Goal: Transaction & Acquisition: Purchase product/service

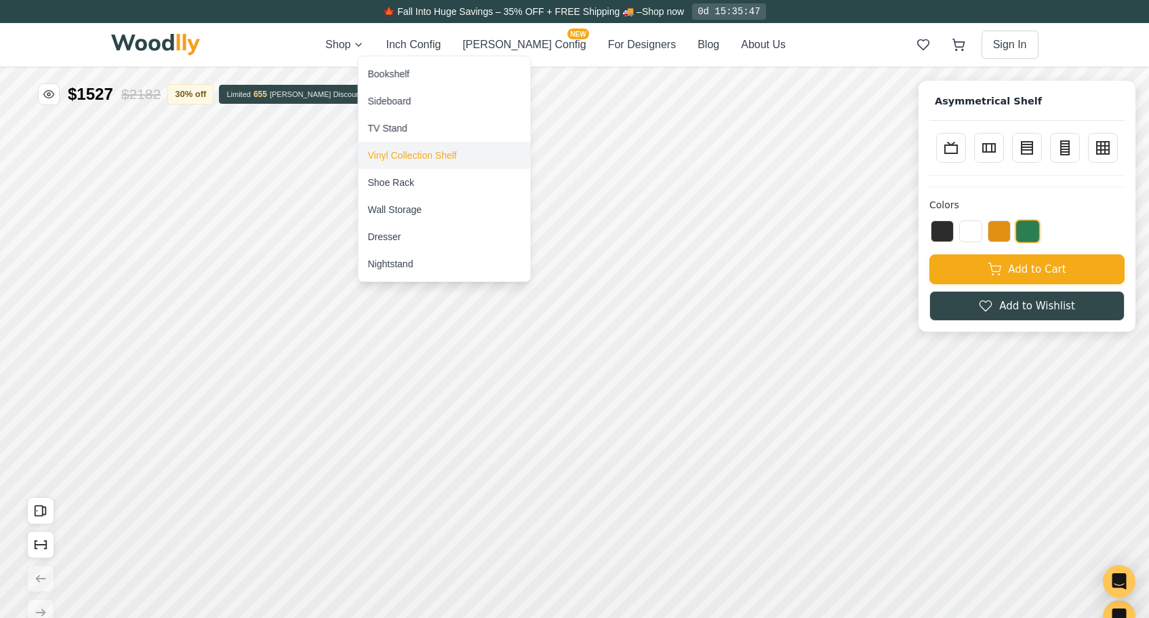
click at [399, 153] on div "Vinyl Collection Shelf" at bounding box center [412, 155] width 89 height 14
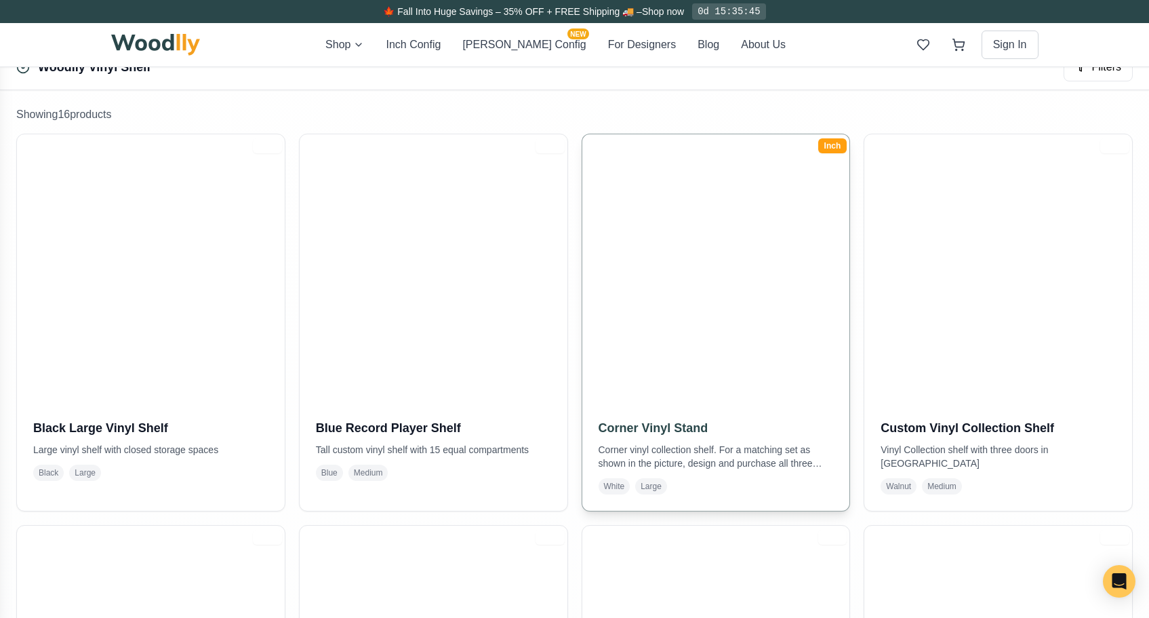
scroll to position [315, 0]
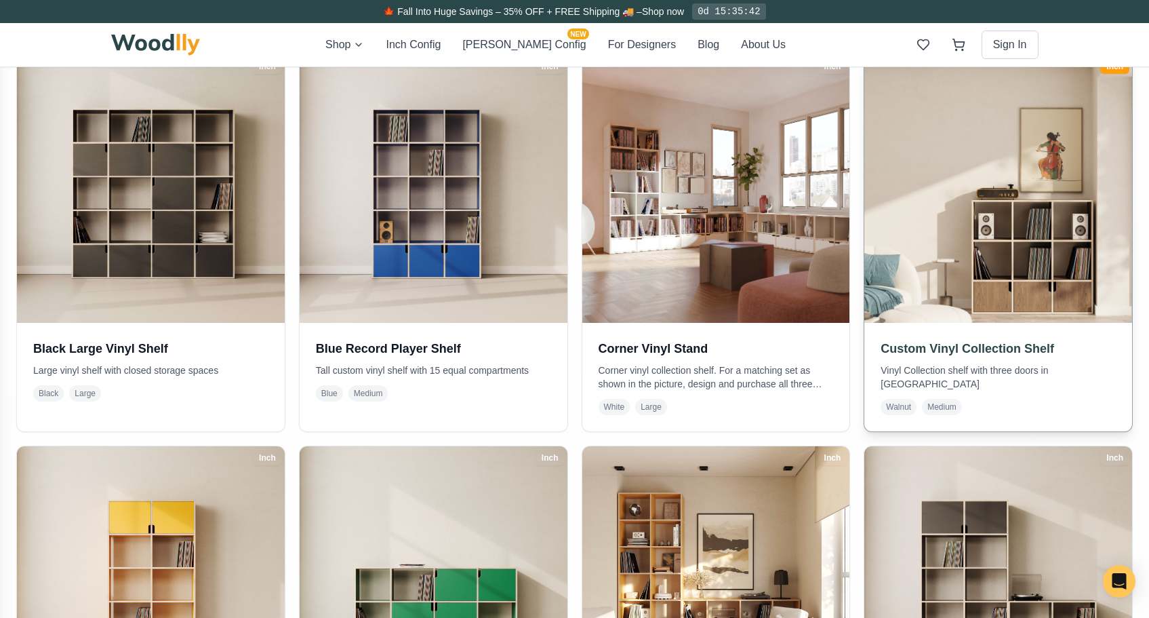
click at [999, 235] on img at bounding box center [998, 188] width 281 height 281
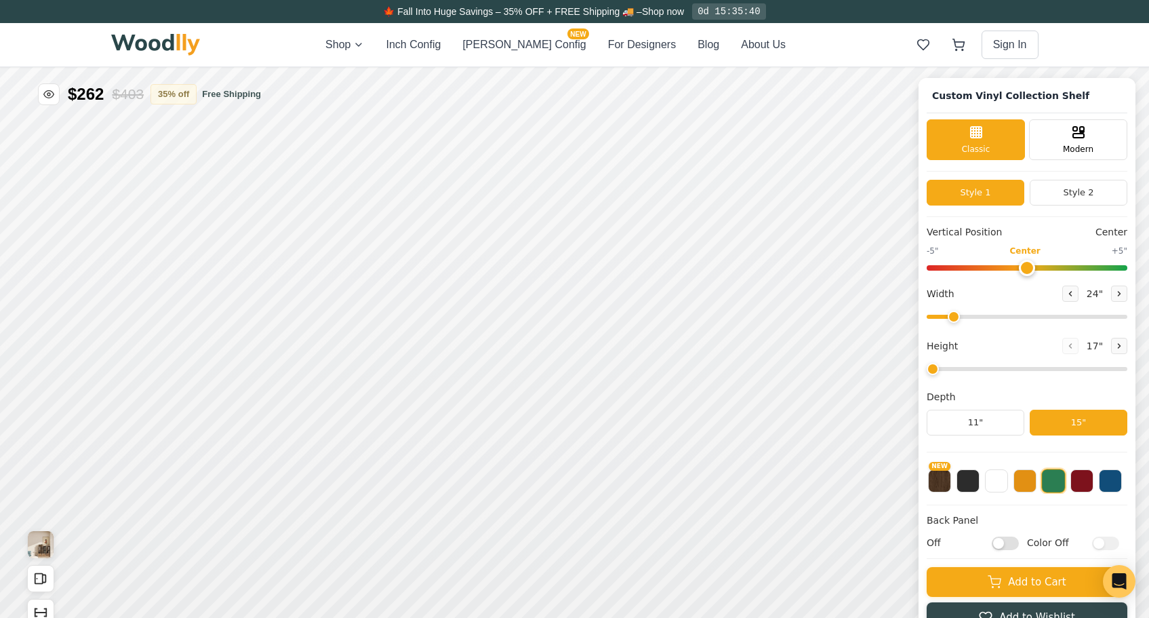
type input "52"
type input "3"
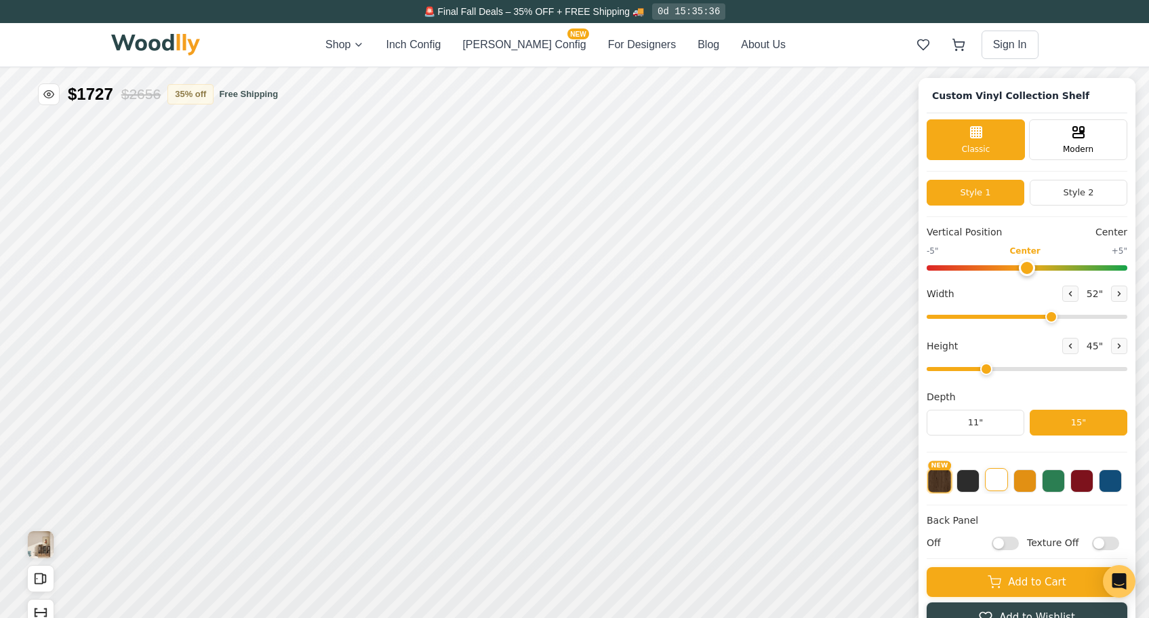
click at [992, 479] on button at bounding box center [996, 479] width 23 height 23
click at [1057, 420] on button "15"" at bounding box center [1079, 422] width 98 height 26
click at [1062, 428] on button "15"" at bounding box center [1079, 422] width 98 height 26
click at [167, 45] on img at bounding box center [155, 45] width 89 height 22
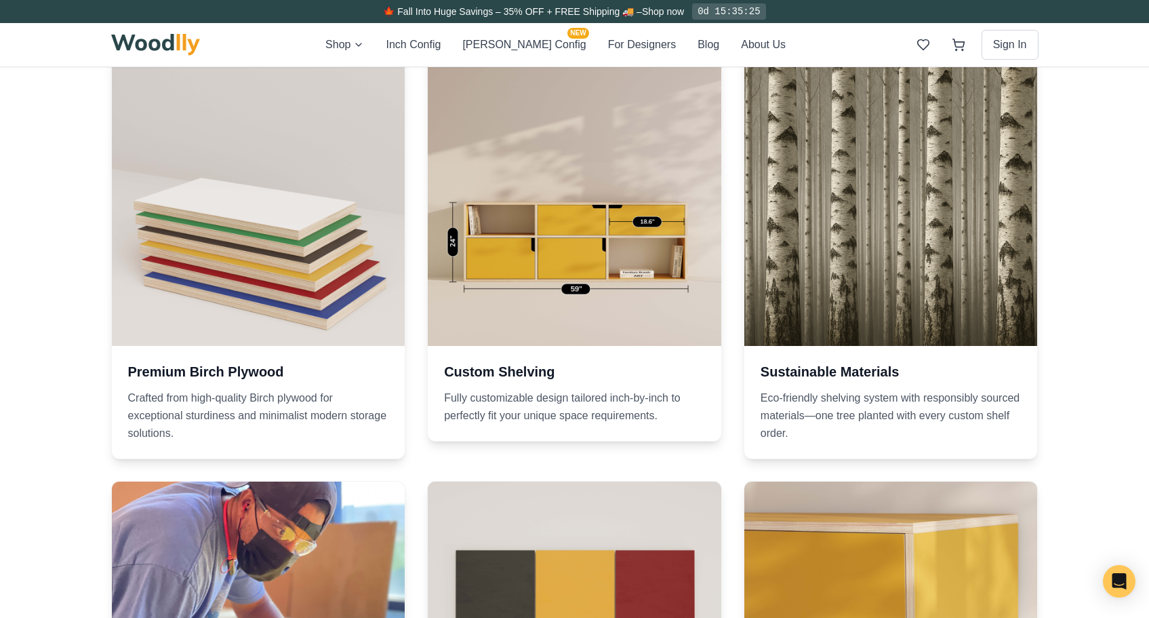
scroll to position [1203, 0]
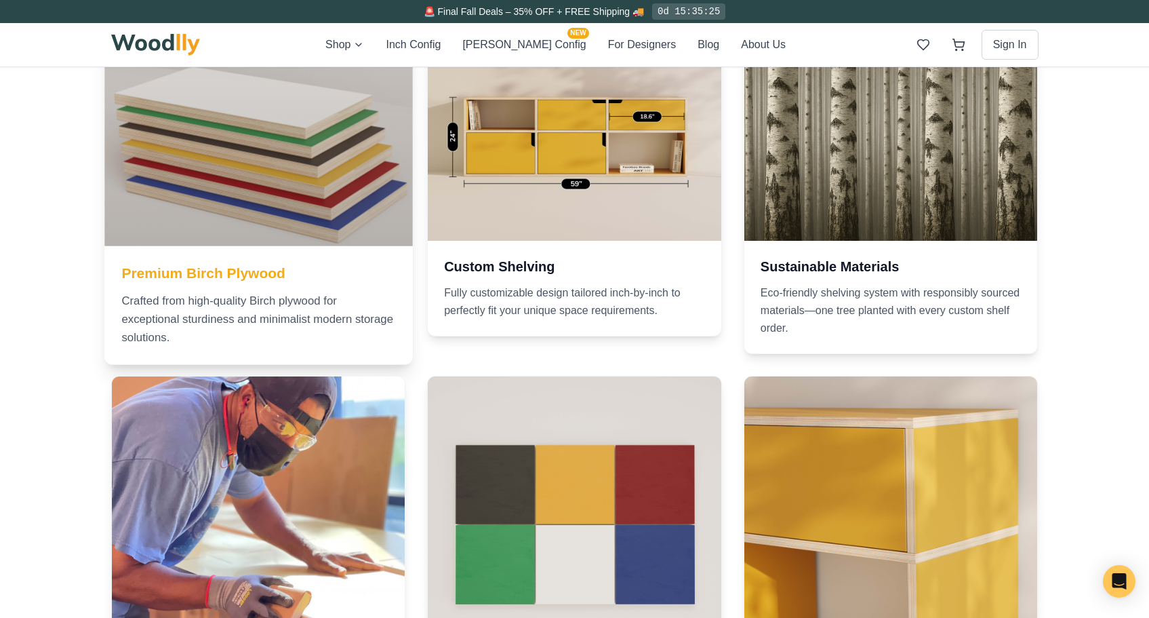
click at [298, 204] on div at bounding box center [258, 92] width 308 height 308
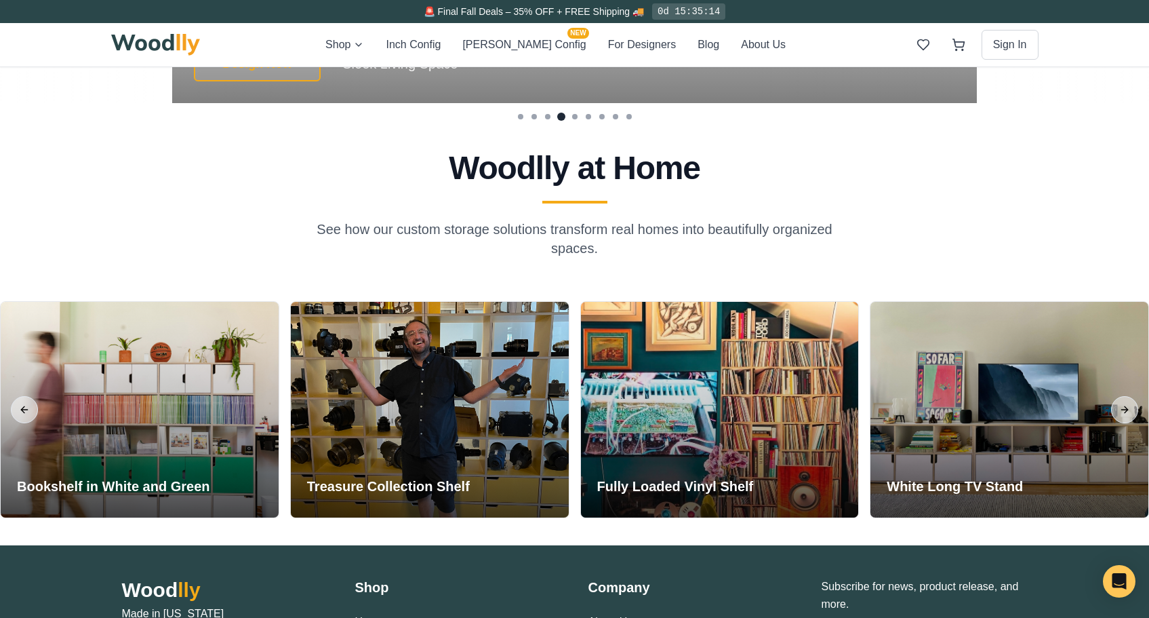
scroll to position [3152, 0]
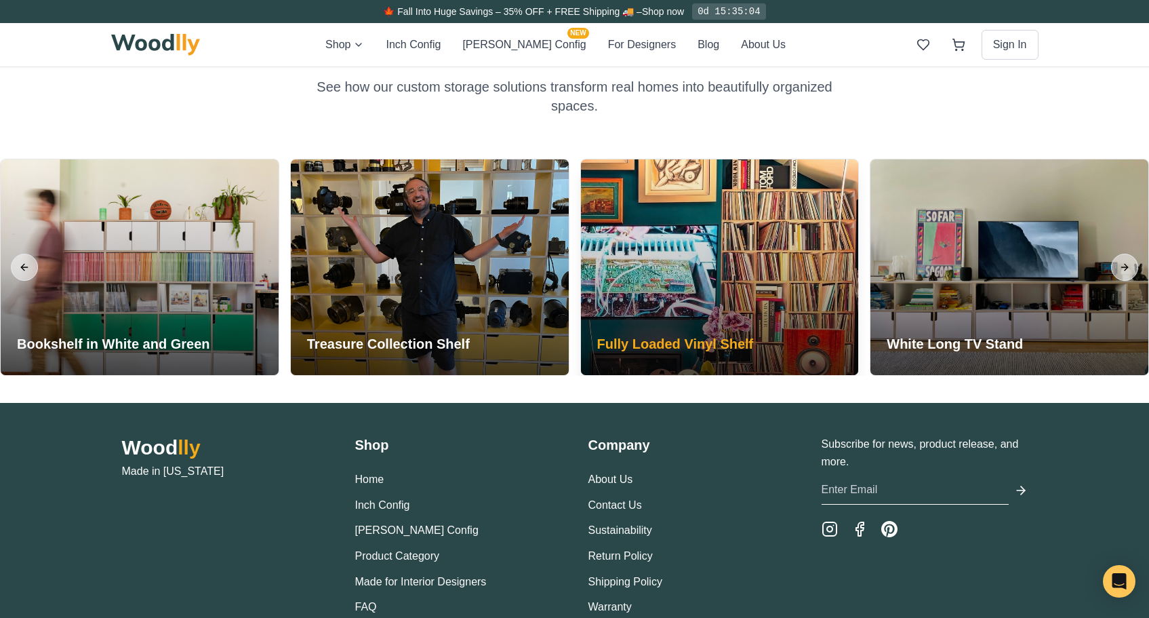
click at [687, 346] on h3 "Fully Loaded Vinyl Shelf" at bounding box center [675, 343] width 157 height 19
click at [650, 339] on h3 "Fully Loaded Vinyl Shelf" at bounding box center [675, 343] width 157 height 19
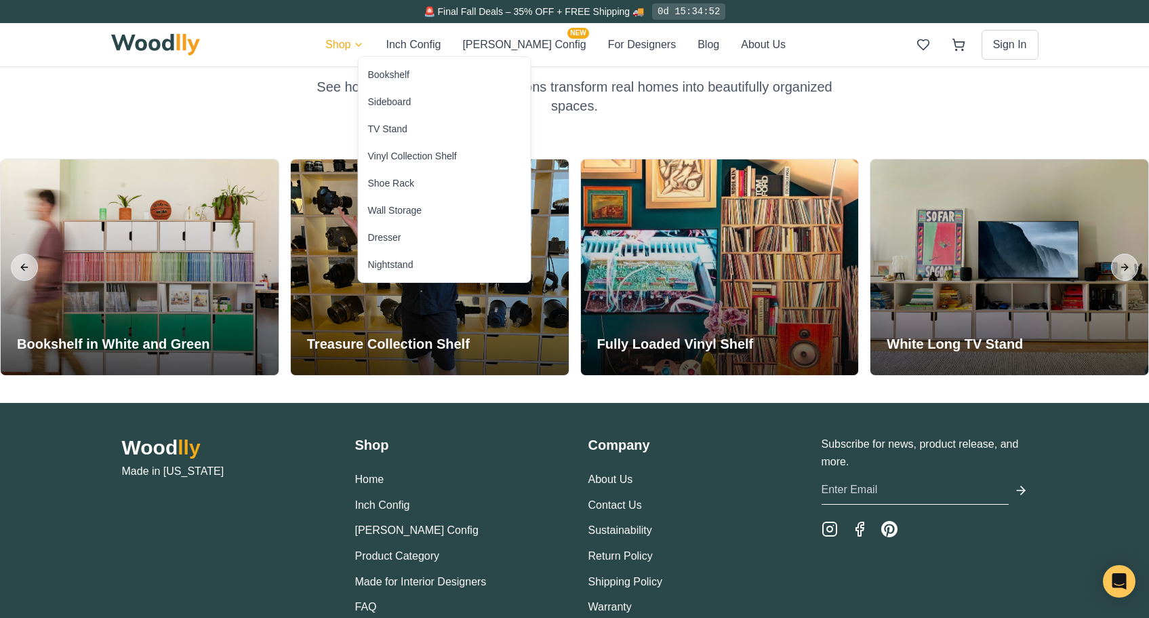
click at [400, 155] on div "Vinyl Collection Shelf" at bounding box center [412, 156] width 89 height 14
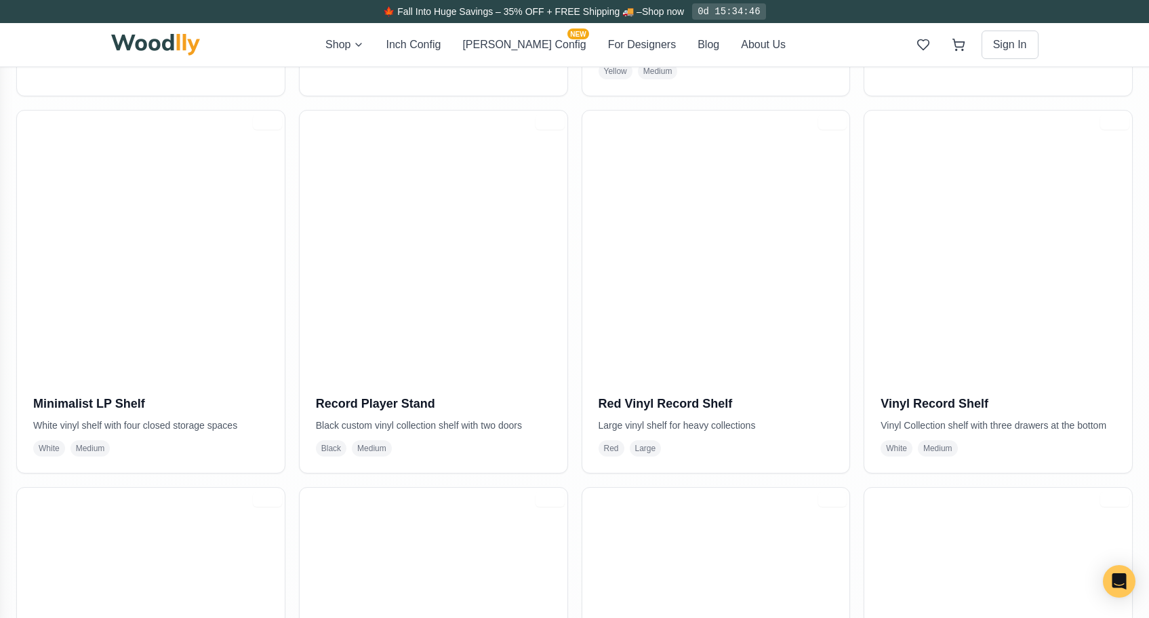
scroll to position [906, 0]
